Goal: Task Accomplishment & Management: Manage account settings

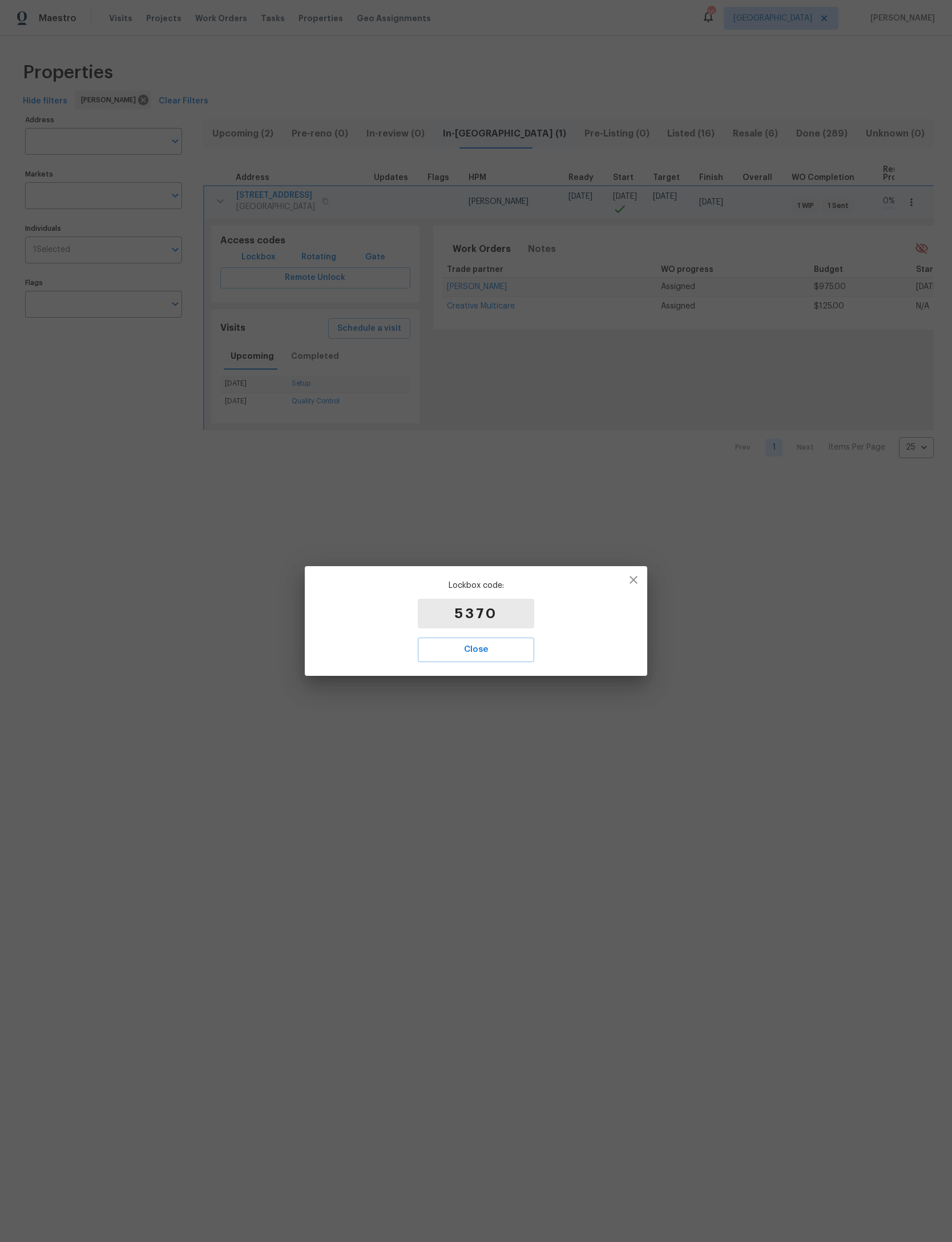
scroll to position [0, 2]
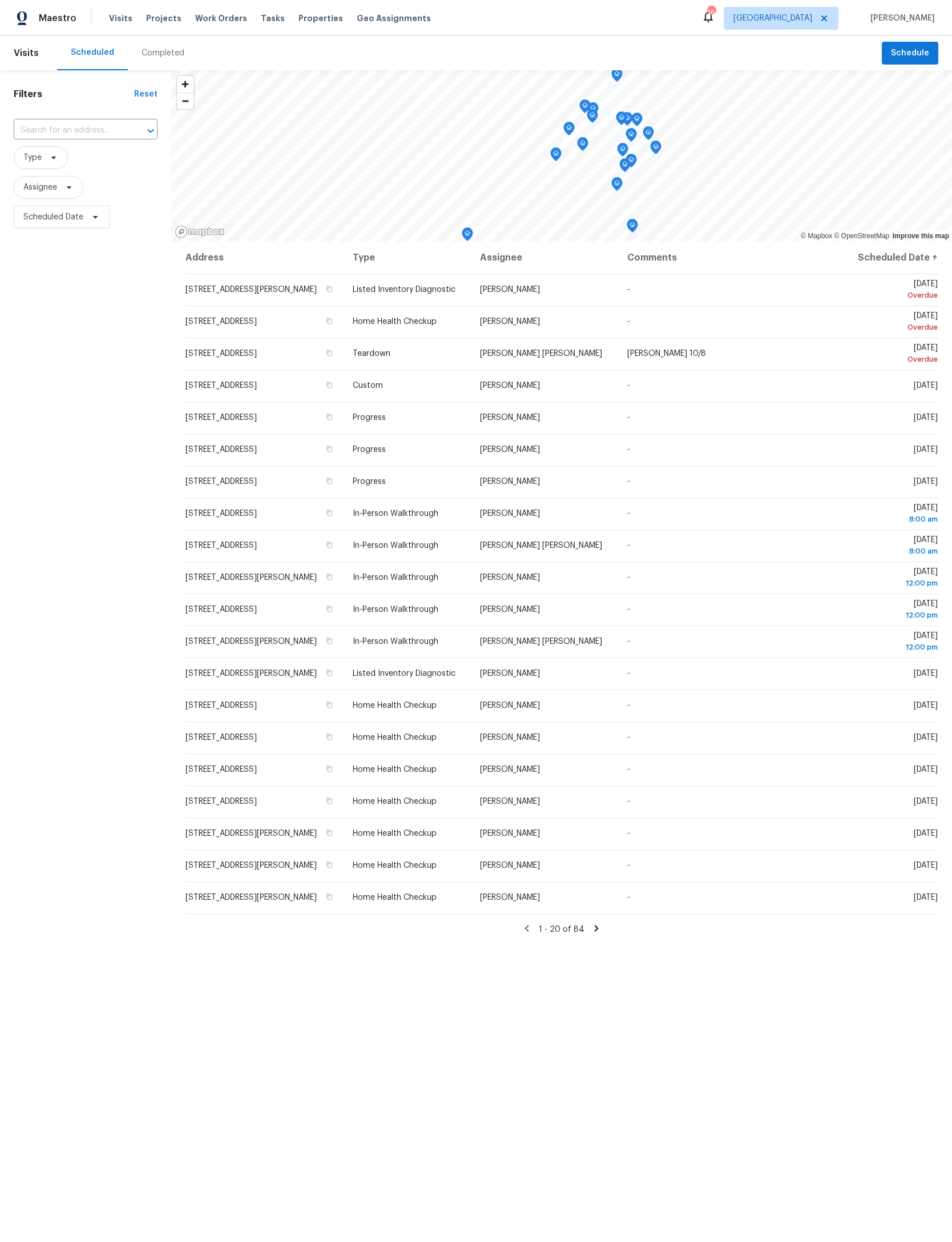
scroll to position [-56, 50]
click at [93, 131] on input "text" at bounding box center [69, 130] width 112 height 18
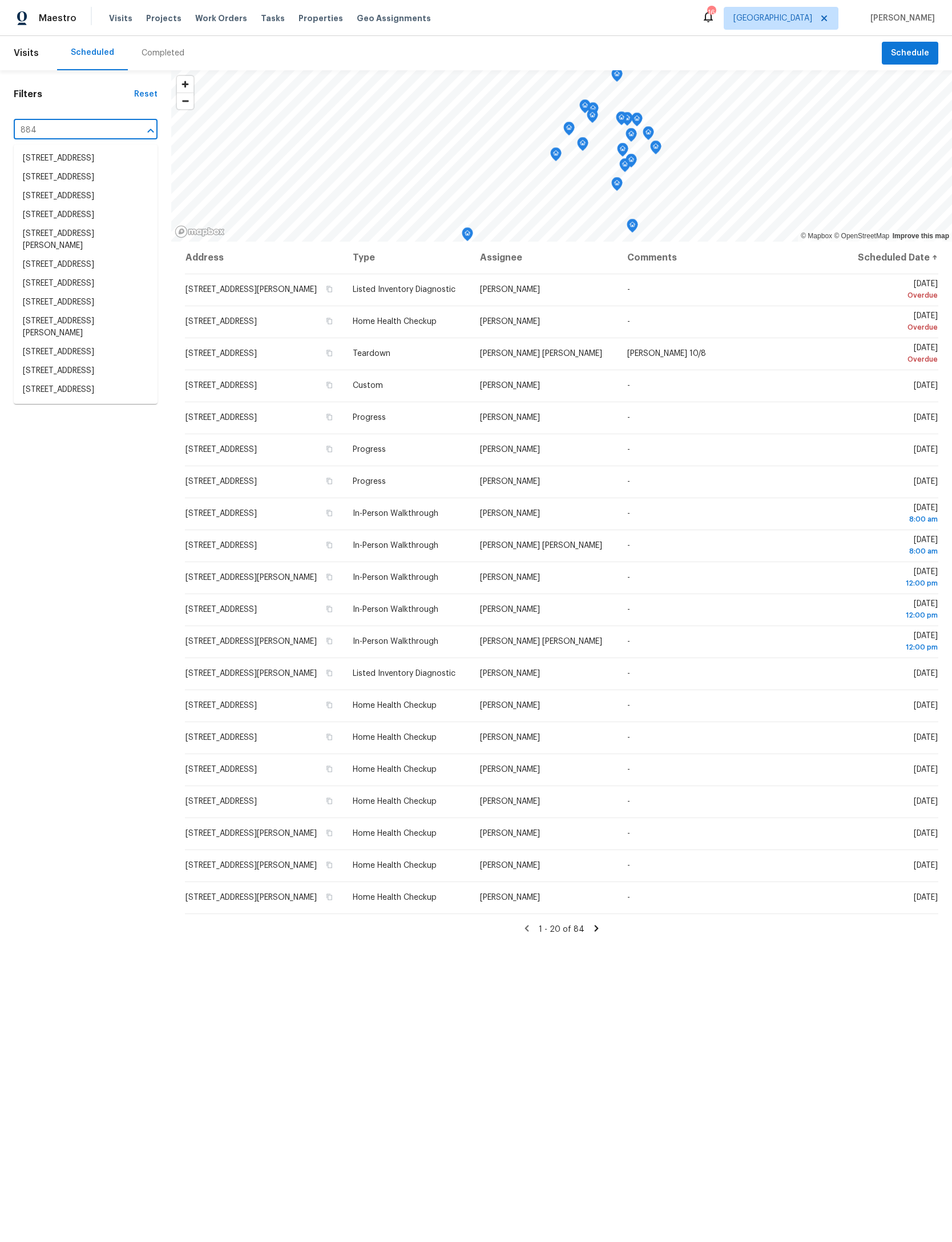
type input "8849"
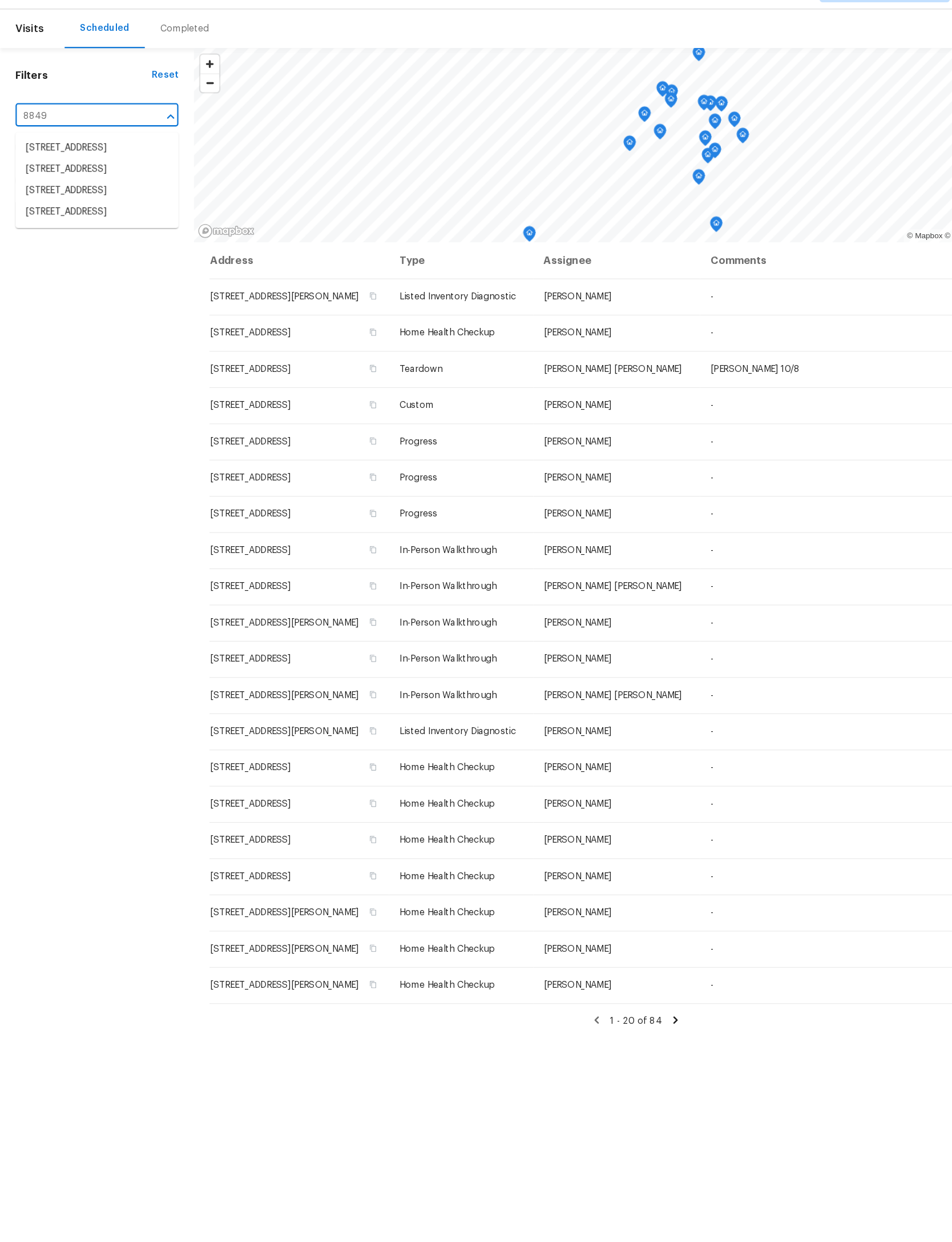
click at [81, 224] on li "[STREET_ADDRESS]" at bounding box center [86, 215] width 144 height 19
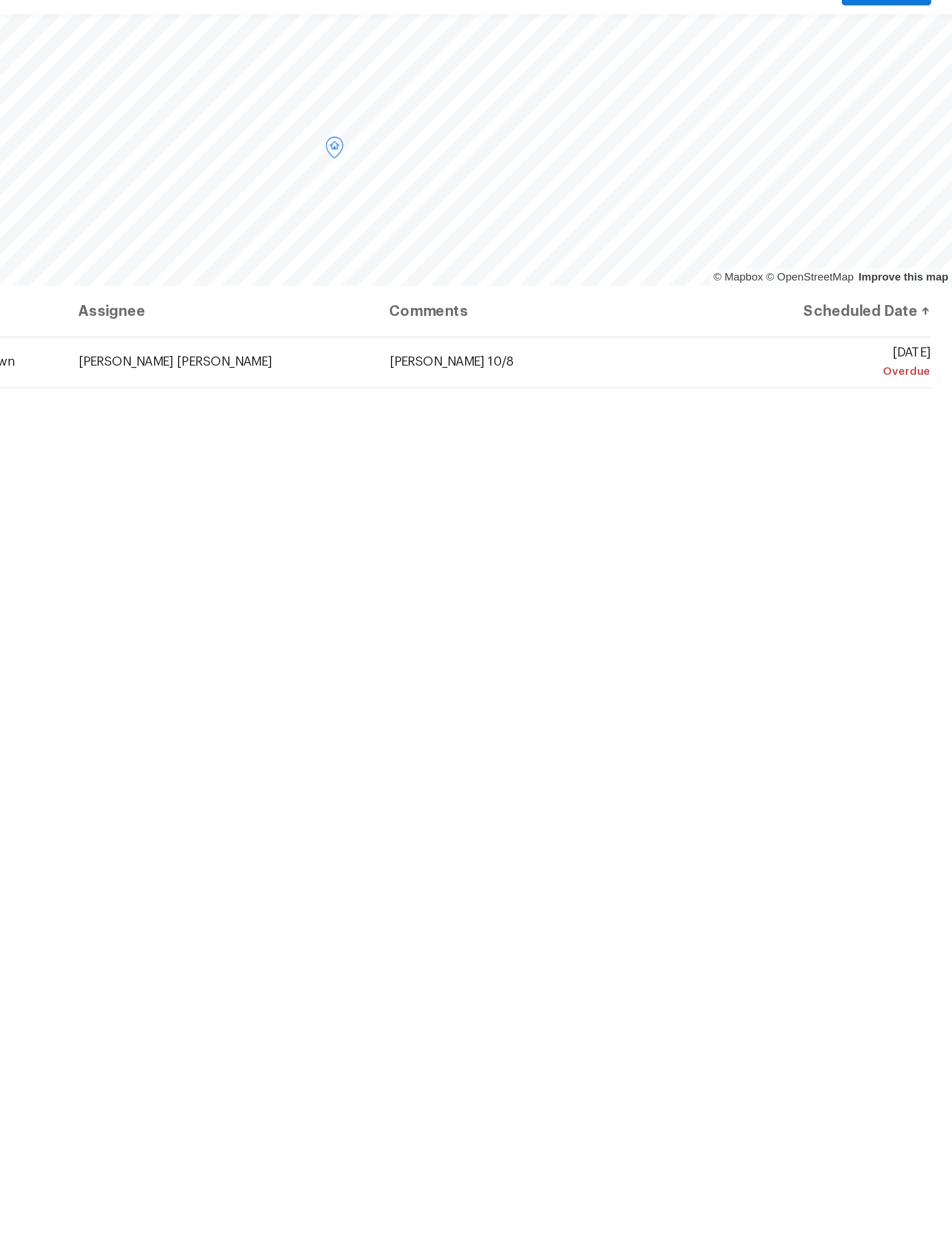
click at [587, 274] on td "[PERSON_NAME] 10/8" at bounding box center [700, 290] width 226 height 32
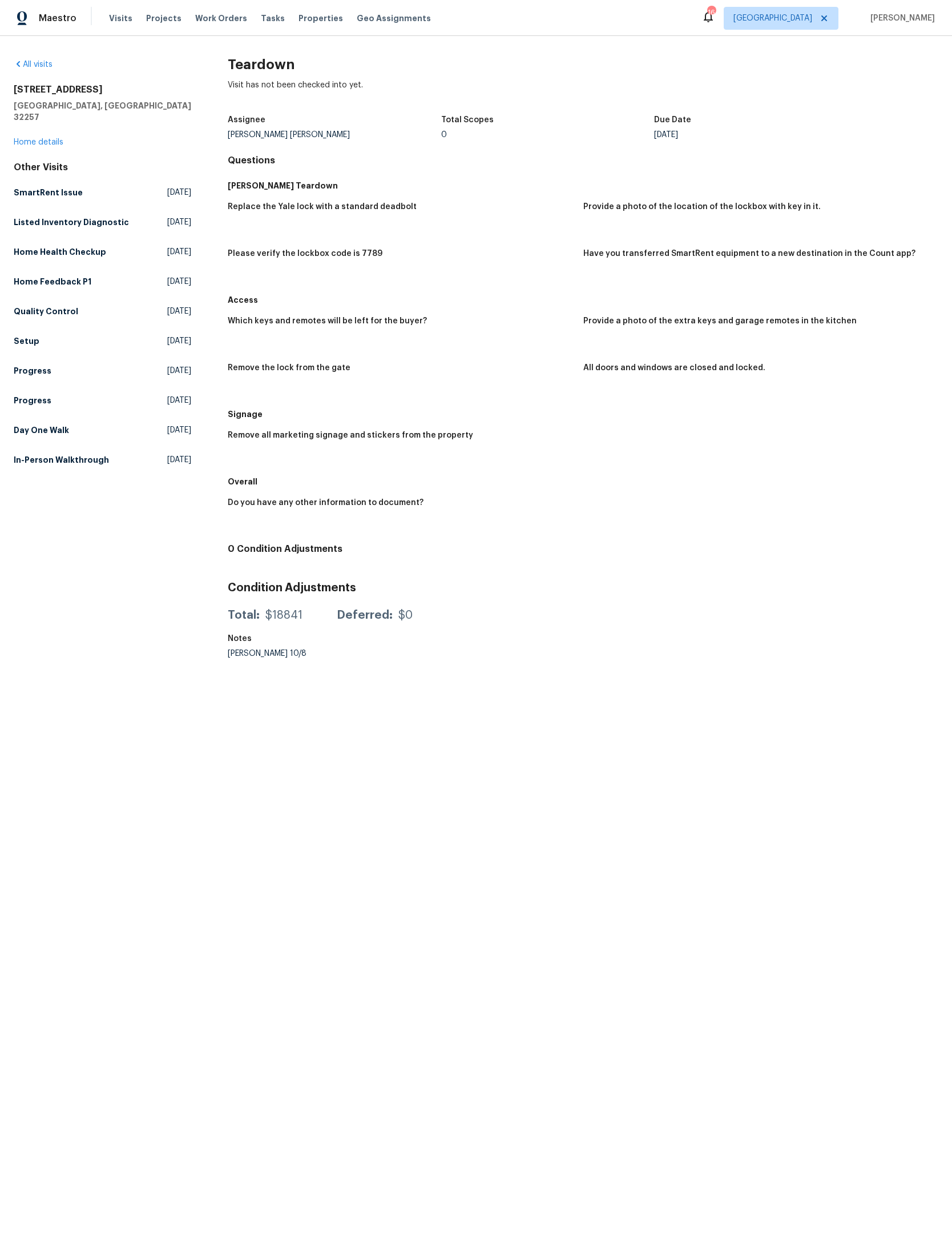
click at [384, 382] on figure "Remove the lock from the gate" at bounding box center [405, 380] width 355 height 33
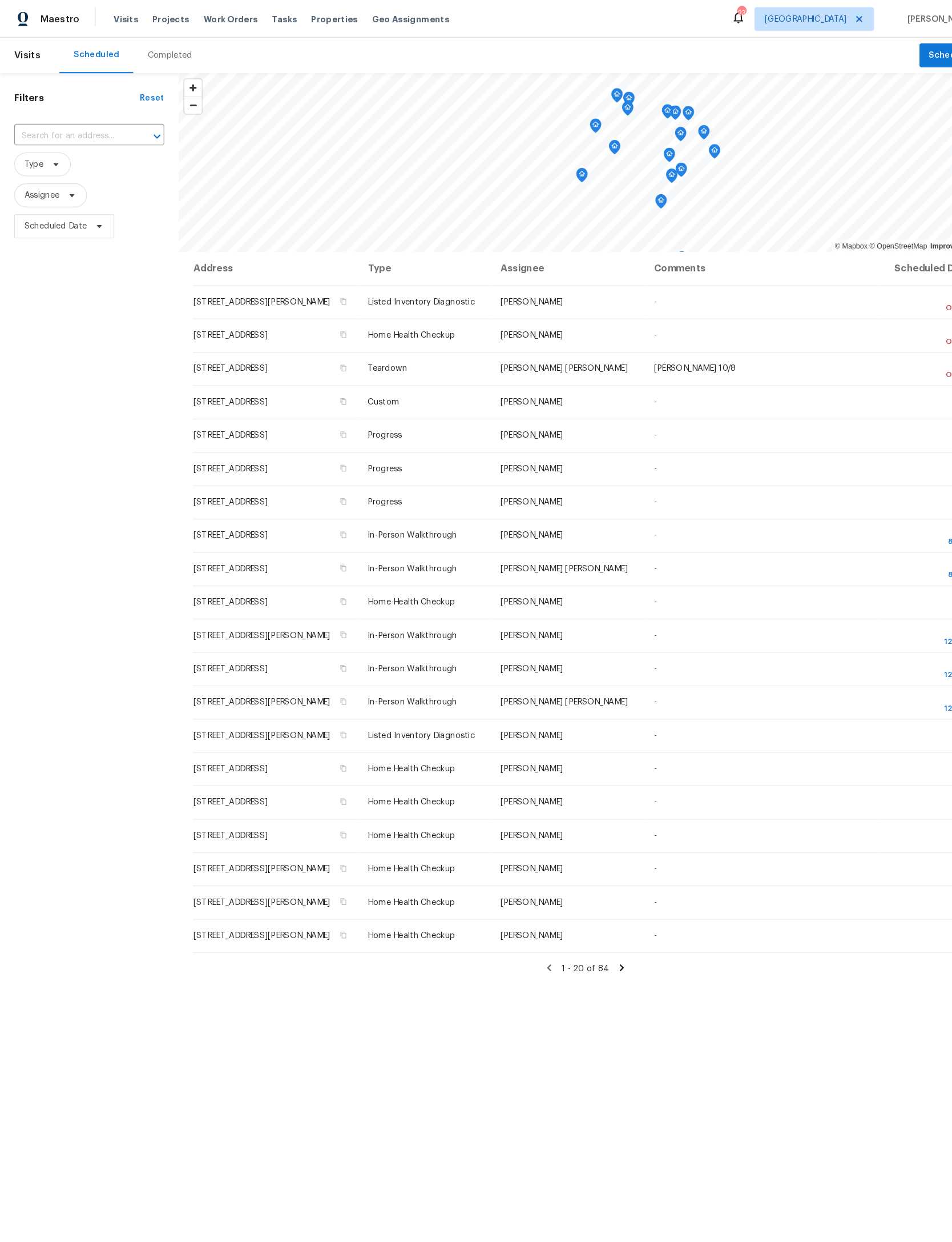
click at [86, 139] on input "text" at bounding box center [69, 130] width 112 height 18
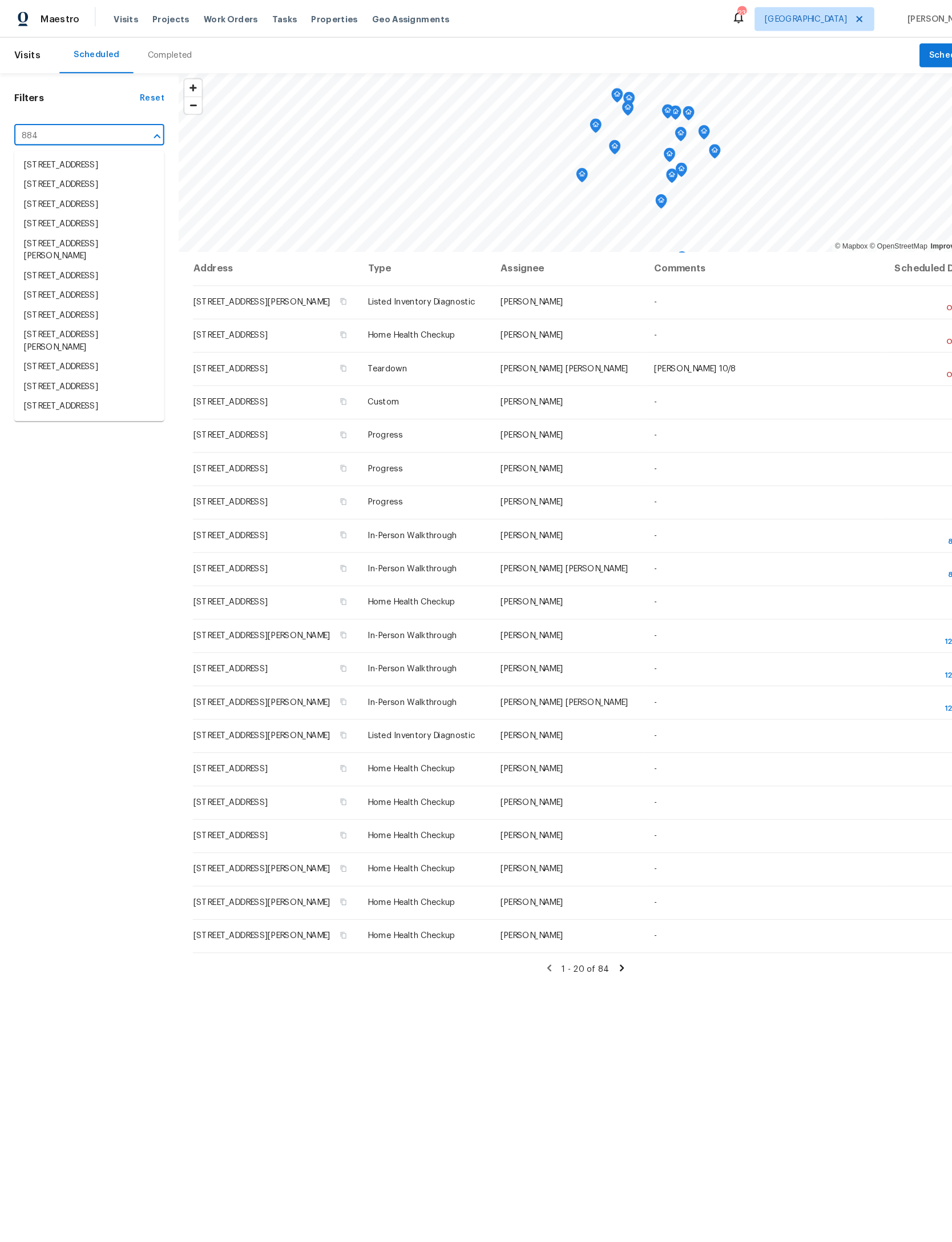
type input "8849"
click at [76, 224] on li "[STREET_ADDRESS]" at bounding box center [86, 215] width 144 height 19
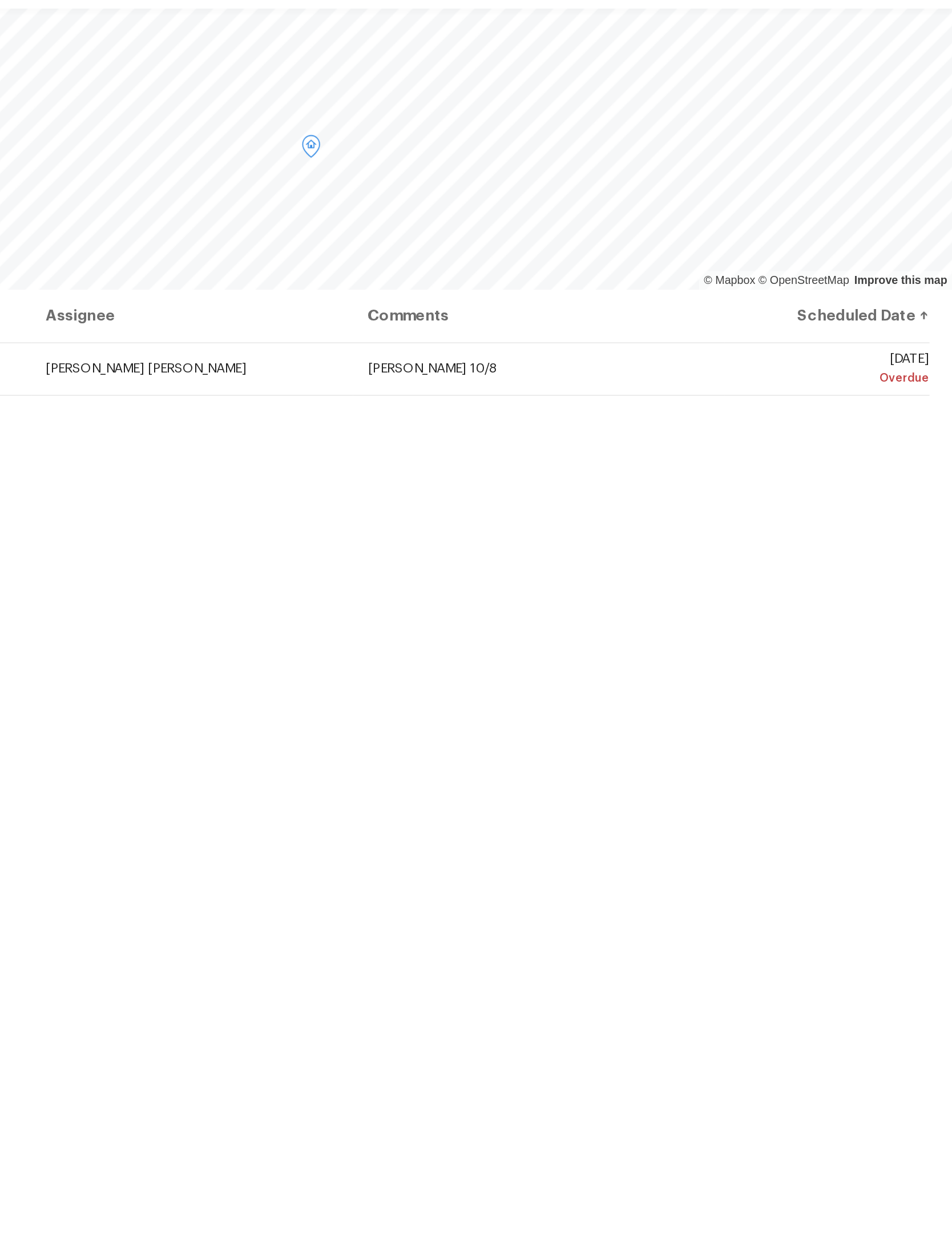
click at [0, 0] on span at bounding box center [0, 0] width 0 height 0
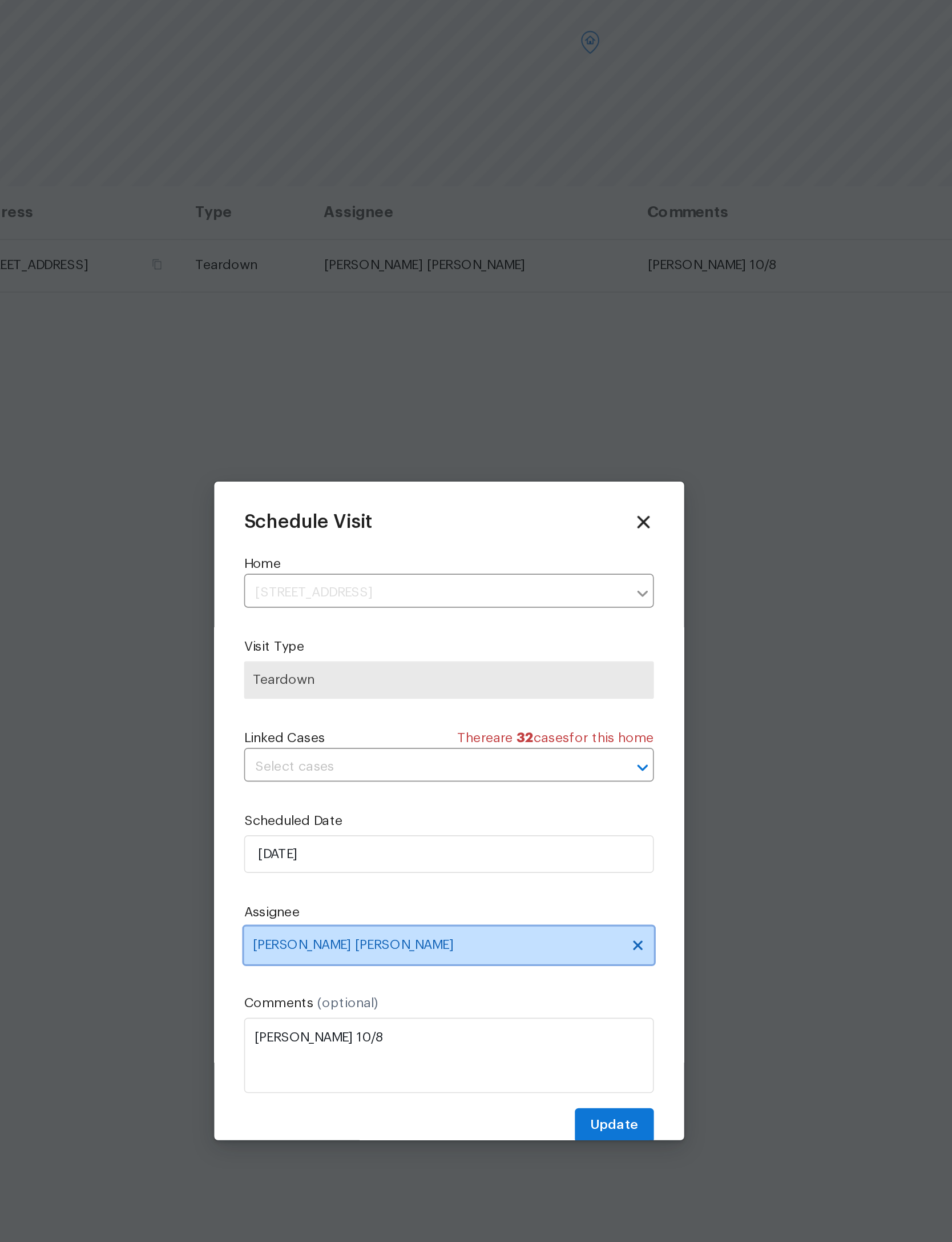
click at [357, 698] on span "[PERSON_NAME] [PERSON_NAME]" at bounding box center [468, 703] width 224 height 9
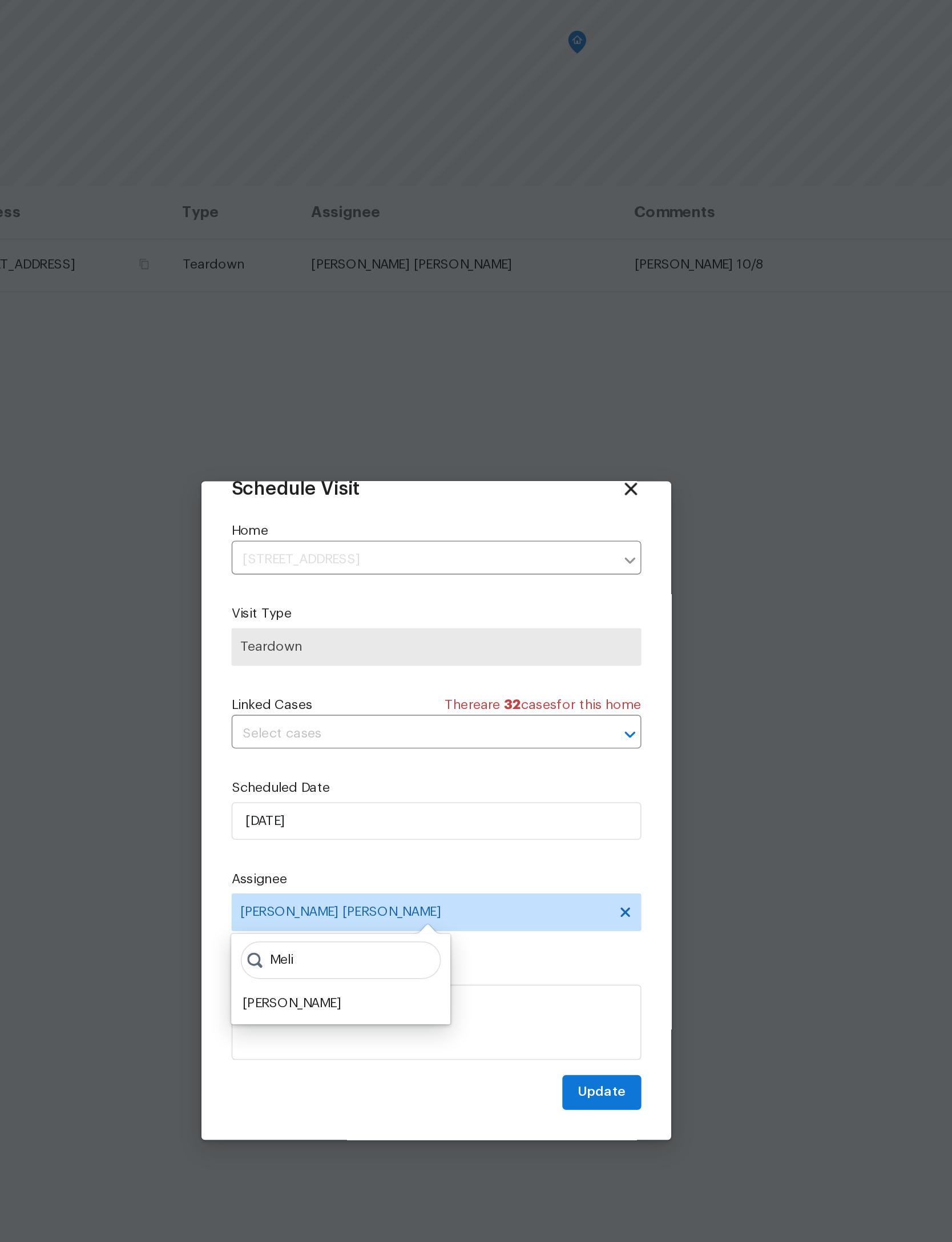
scroll to position [38, 0]
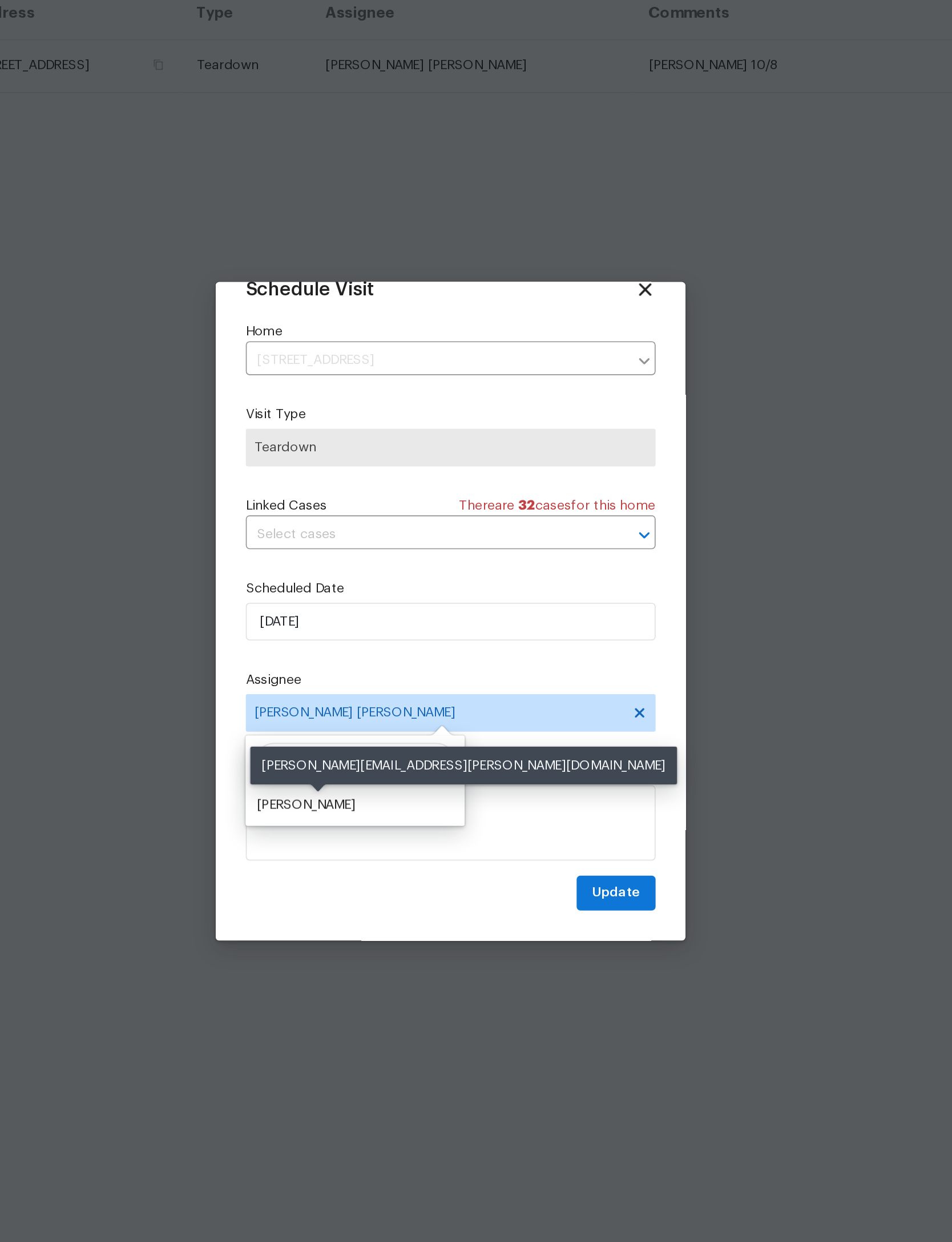
type input "Meli"
click at [359, 733] on div "[PERSON_NAME]" at bounding box center [389, 738] width 60 height 11
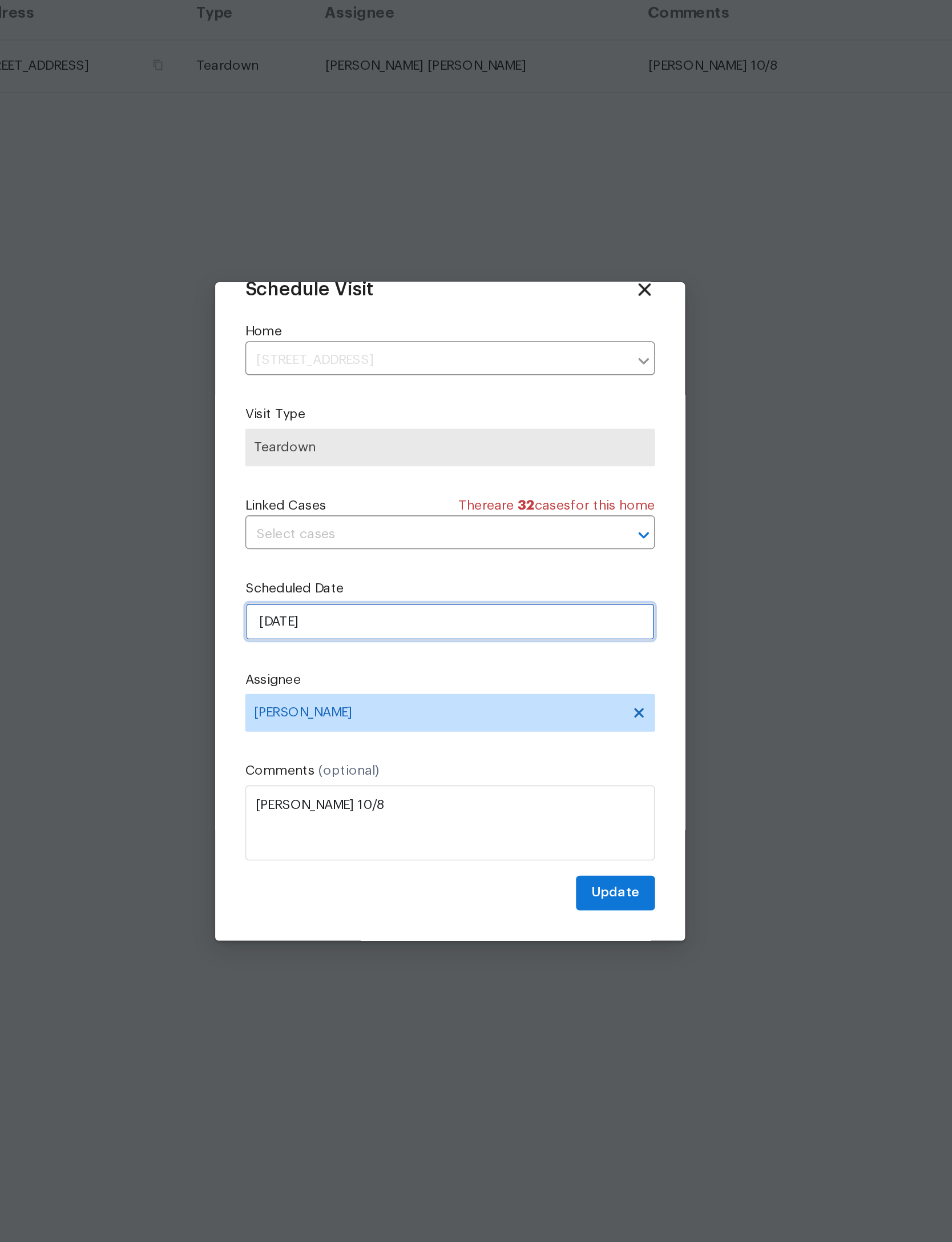
click at [352, 616] on input "[DATE]" at bounding box center [476, 627] width 249 height 23
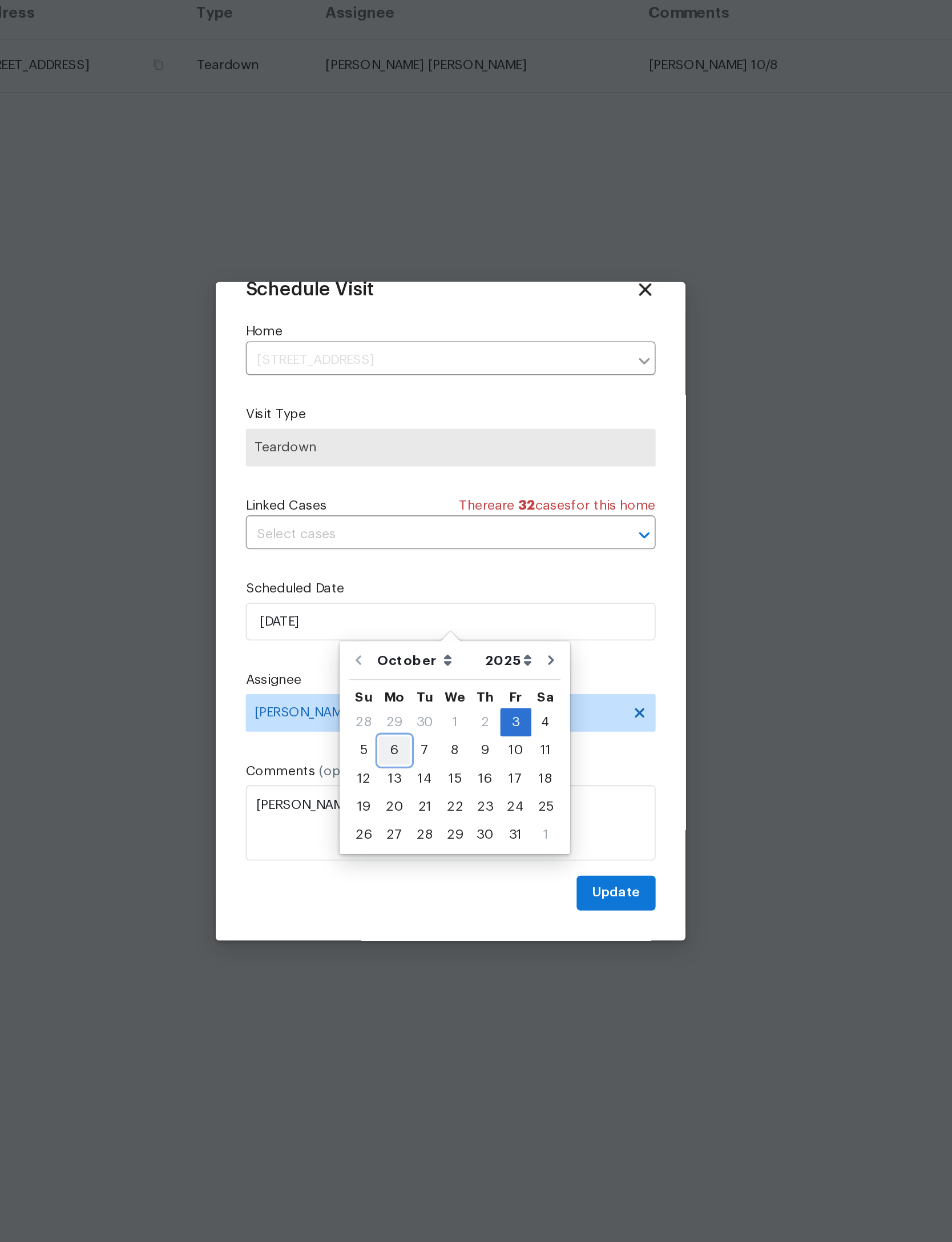
click at [433, 697] on div "6" at bounding box center [442, 705] width 19 height 16
type input "[DATE]"
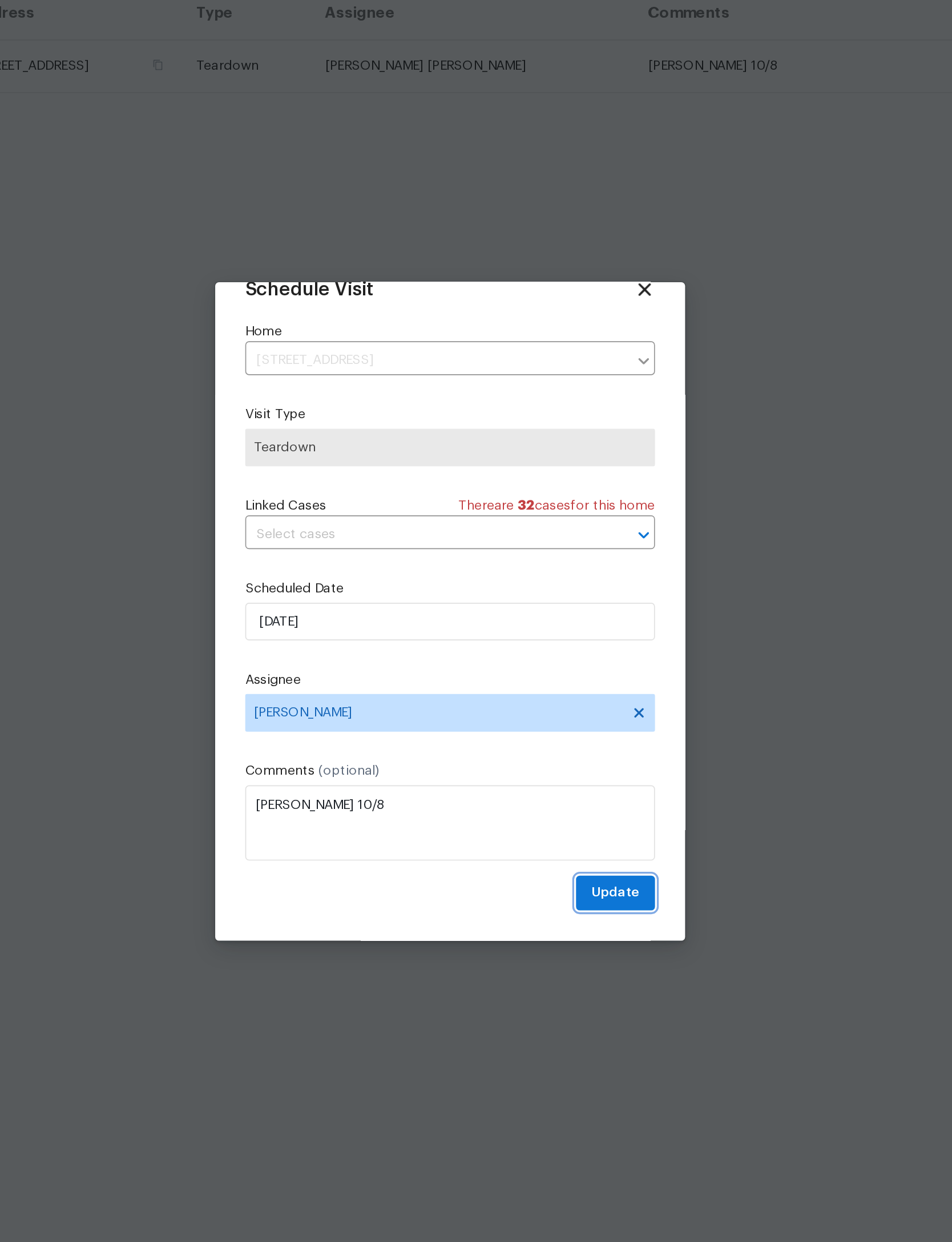
click at [553, 781] on button "Update" at bounding box center [576, 792] width 48 height 21
